Goal: Information Seeking & Learning: Understand process/instructions

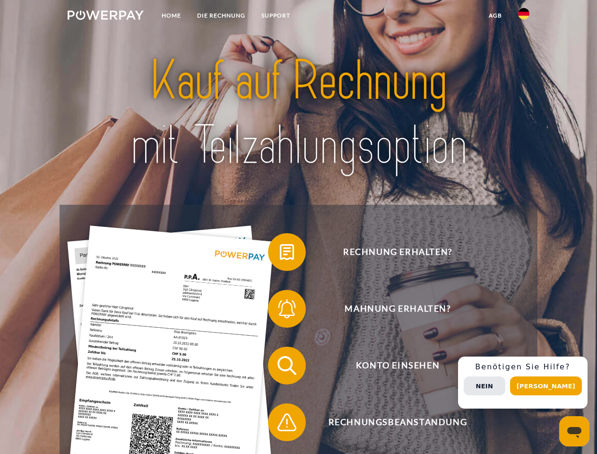
click at [105, 17] on img at bounding box center [106, 14] width 76 height 9
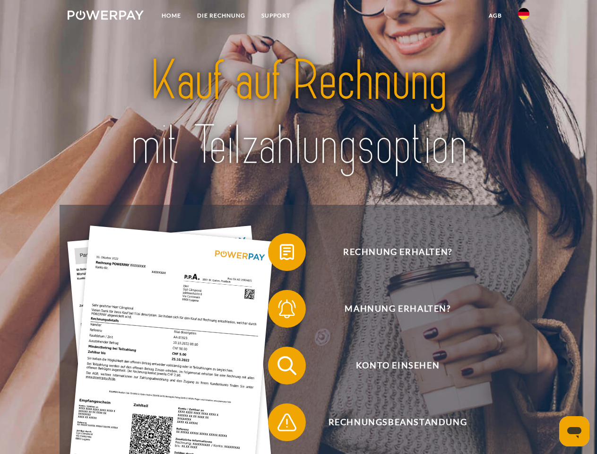
click at [524, 17] on img at bounding box center [523, 13] width 11 height 11
click at [495, 16] on link "agb" at bounding box center [495, 15] width 29 height 17
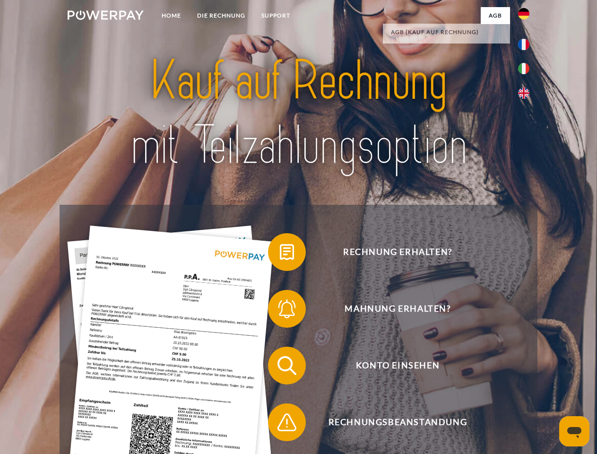
click at [280, 254] on span at bounding box center [272, 251] width 47 height 47
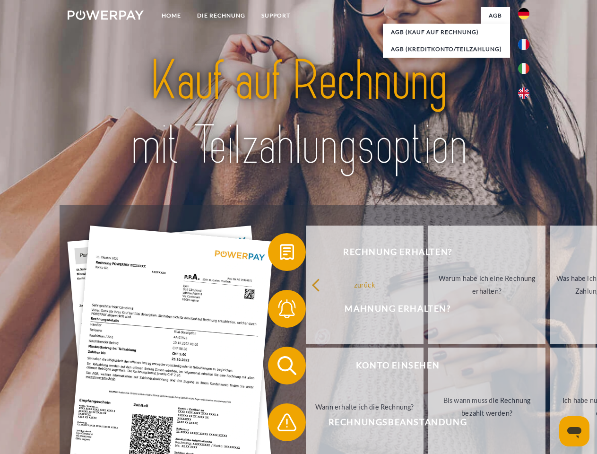
click at [428, 311] on link "Warum habe ich eine Rechnung erhalten?" at bounding box center [487, 285] width 118 height 118
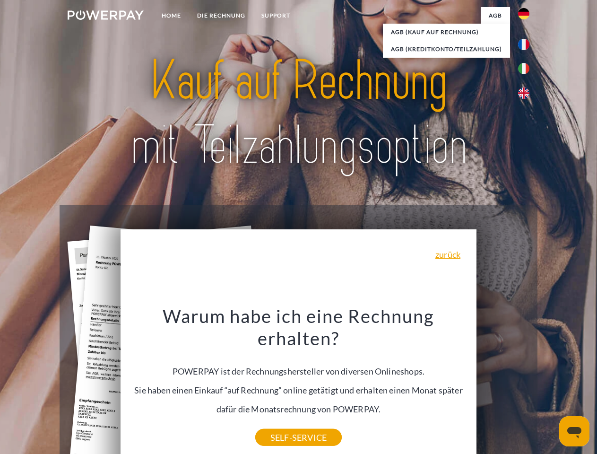
click at [280, 367] on div "Rechnung erhalten? Mahnung erhalten? Konto einsehen" at bounding box center [299, 394] width 478 height 378
click at [280, 424] on div "Warum habe ich eine Rechnung erhalten? POWERPAY ist der Rechnungshersteller von…" at bounding box center [298, 371] width 345 height 133
click at [526, 383] on div "Rechnung erhalten? Mahnung erhalten? Konto einsehen" at bounding box center [299, 394] width 478 height 378
click at [503, 384] on span "Konto einsehen" at bounding box center [398, 366] width 232 height 38
click at [549, 386] on header "Home DIE RECHNUNG SUPPORT" at bounding box center [298, 326] width 597 height 653
